Goal: Transaction & Acquisition: Purchase product/service

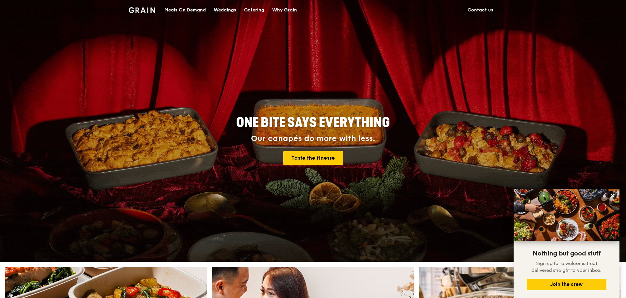
click at [176, 11] on div "Meals On Demand" at bounding box center [185, 10] width 42 height 20
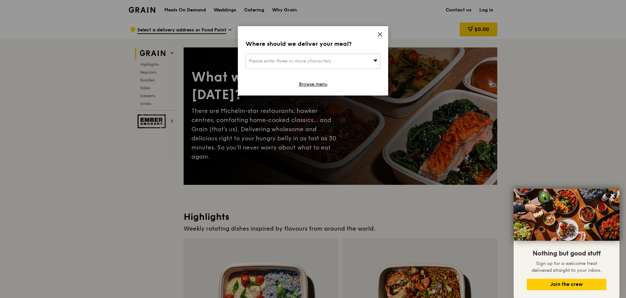
click at [382, 32] on icon at bounding box center [380, 34] width 6 height 6
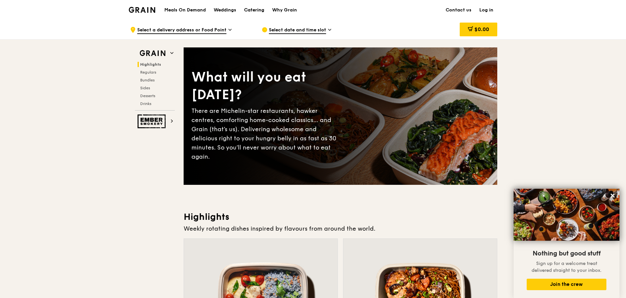
click at [254, 9] on div "Catering" at bounding box center [254, 10] width 20 height 20
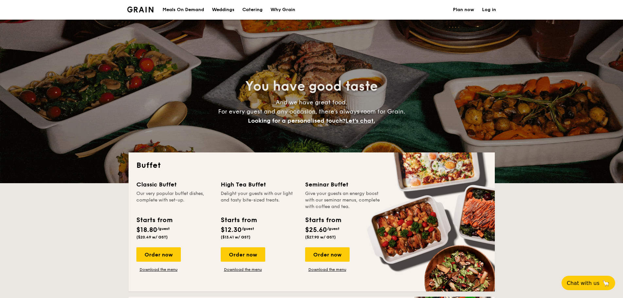
select select
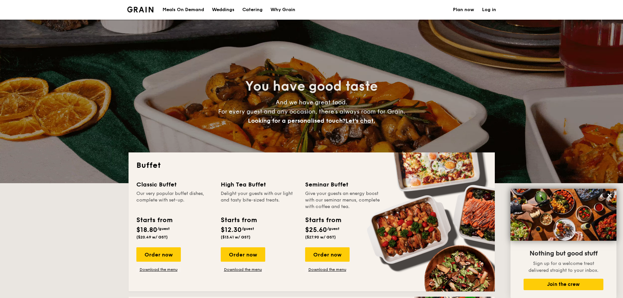
click at [185, 8] on div "Meals On Demand" at bounding box center [183, 10] width 42 height 20
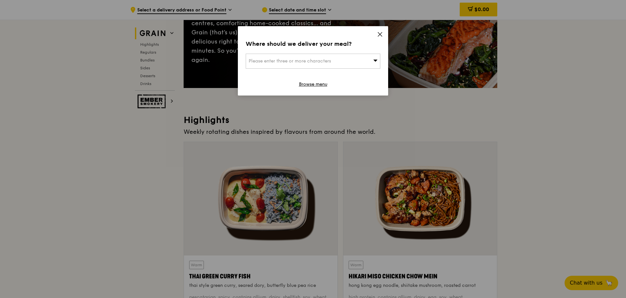
scroll to position [98, 0]
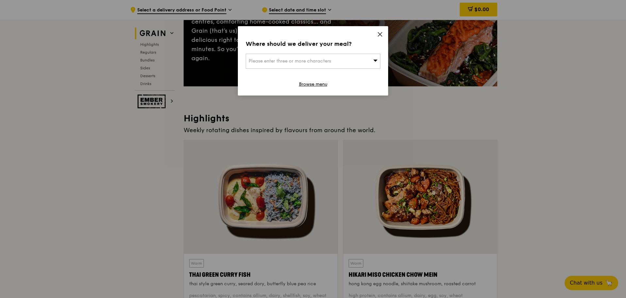
click at [380, 32] on icon at bounding box center [380, 34] width 6 height 6
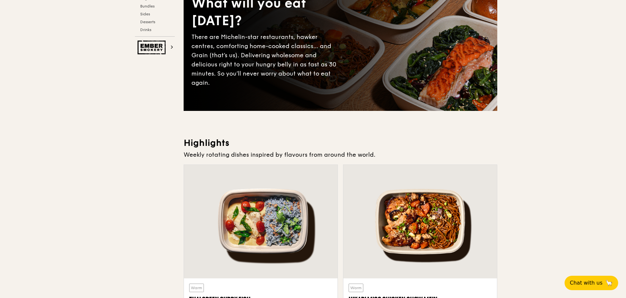
scroll to position [0, 0]
